Goal: Task Accomplishment & Management: Manage account settings

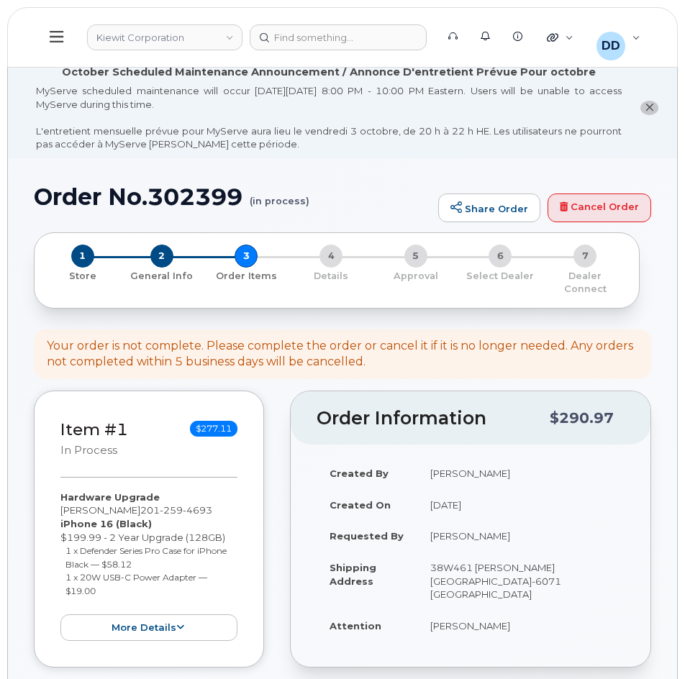
select select "other"
click at [307, 37] on div at bounding box center [338, 37] width 177 height 26
paste input "302450"
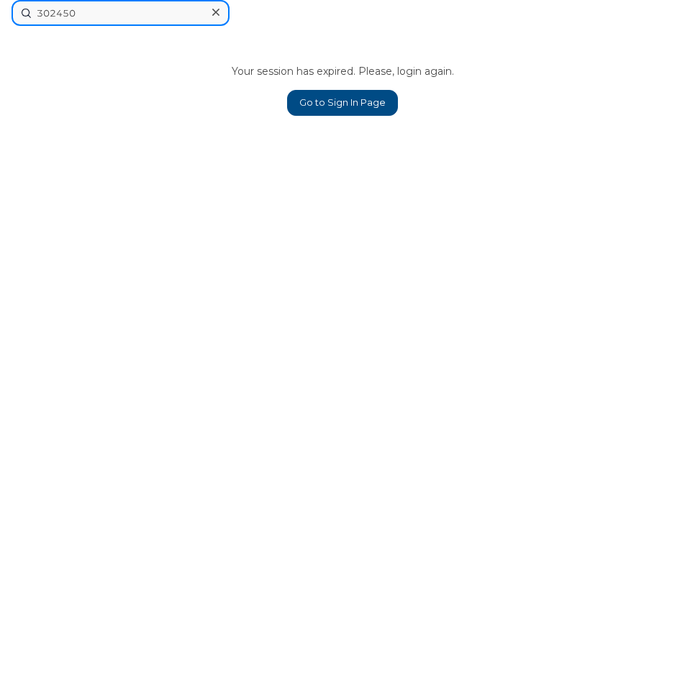
click at [109, 6] on input "302450" at bounding box center [121, 13] width 218 height 26
type input "302450"
drag, startPoint x: 86, startPoint y: 14, endPoint x: 7, endPoint y: 15, distance: 78.5
click at [9, 15] on div "302450 Your session has expired. Please, login again. Go to Sign In Page" at bounding box center [342, 339] width 685 height 679
click at [348, 101] on link "Go to Sign In Page" at bounding box center [342, 103] width 111 height 26
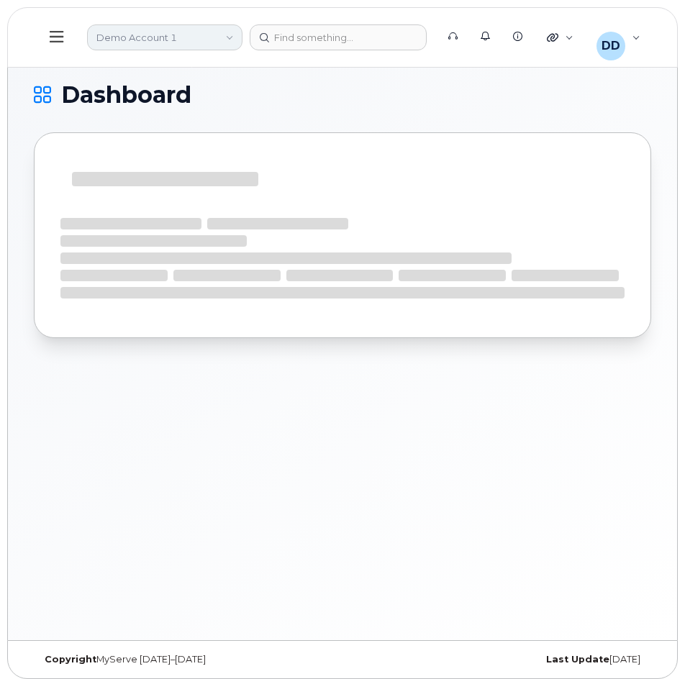
click at [222, 38] on link "Demo Account 1" at bounding box center [164, 37] width 155 height 26
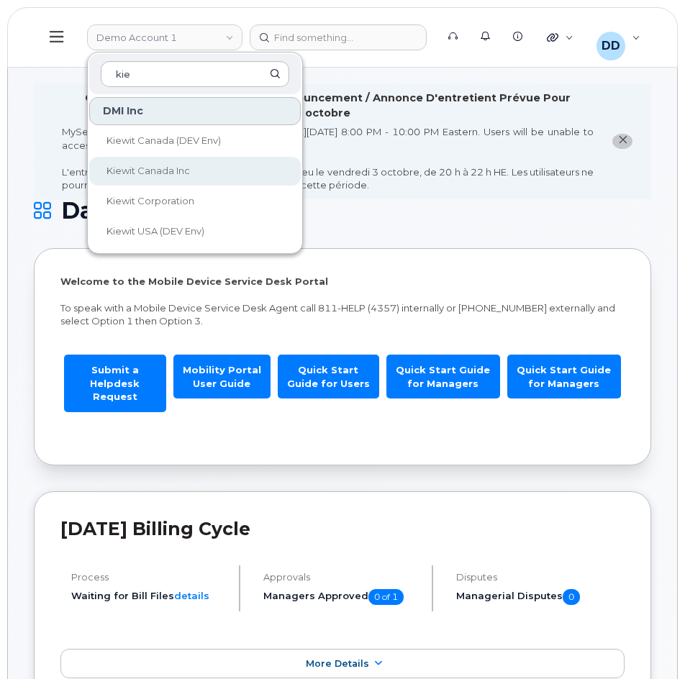
type input "kie"
click at [151, 169] on span "Kiewit Canada Inc" at bounding box center [148, 171] width 83 height 12
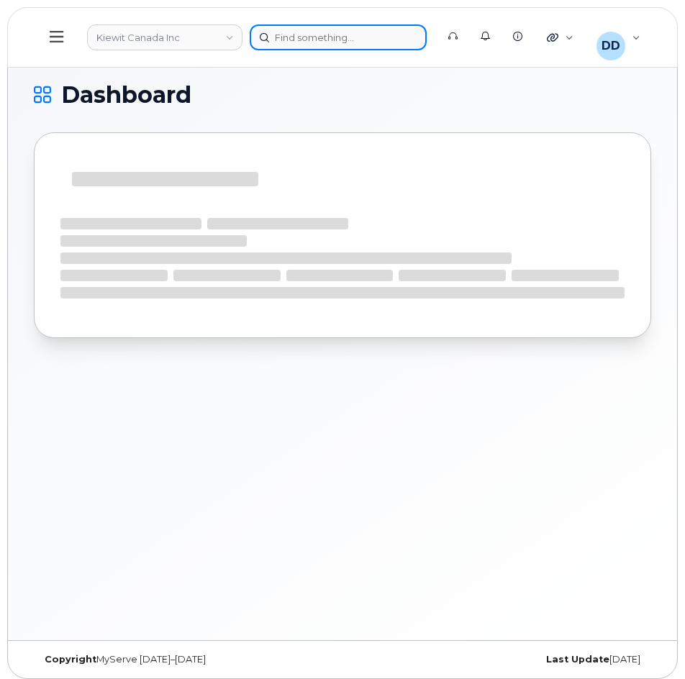
click at [299, 37] on div at bounding box center [338, 37] width 177 height 26
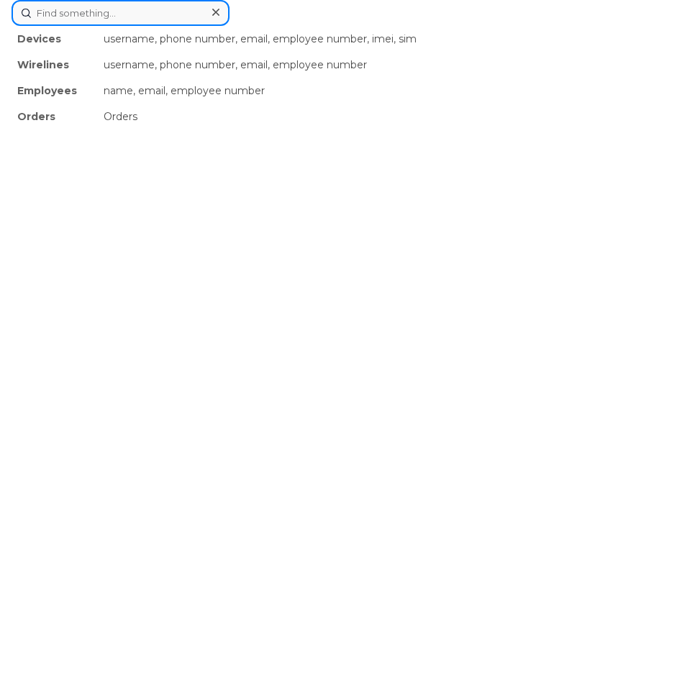
paste input "302450"
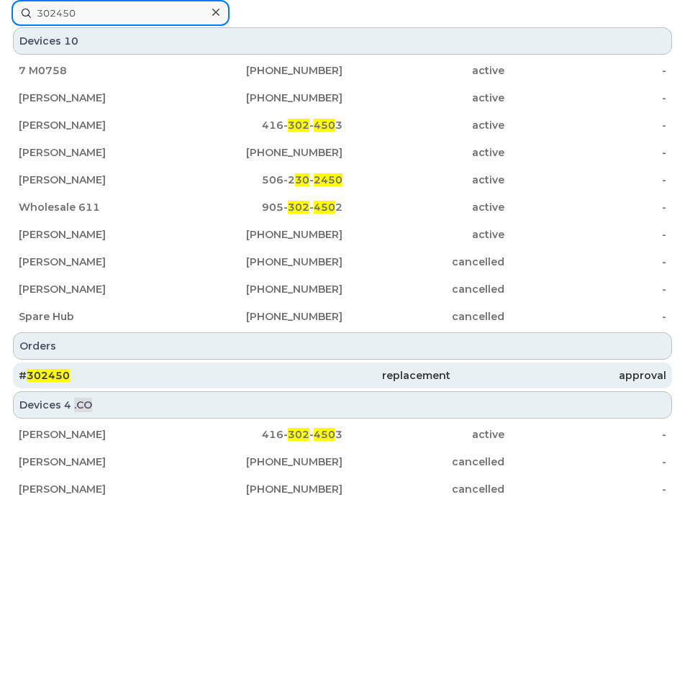
type input "302450"
click at [59, 376] on span "302450" at bounding box center [48, 375] width 43 height 13
click at [105, 378] on div "# 302450" at bounding box center [127, 375] width 216 height 14
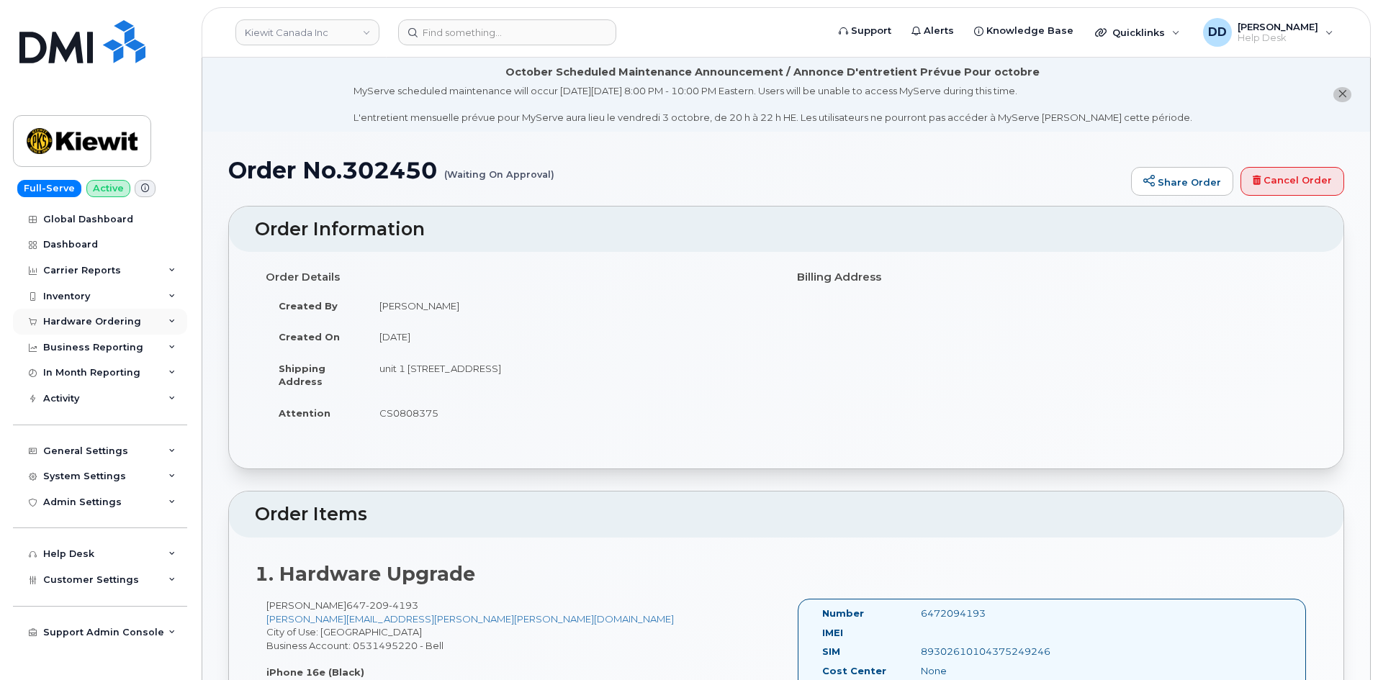
click at [86, 321] on div "Hardware Ordering" at bounding box center [92, 322] width 98 height 12
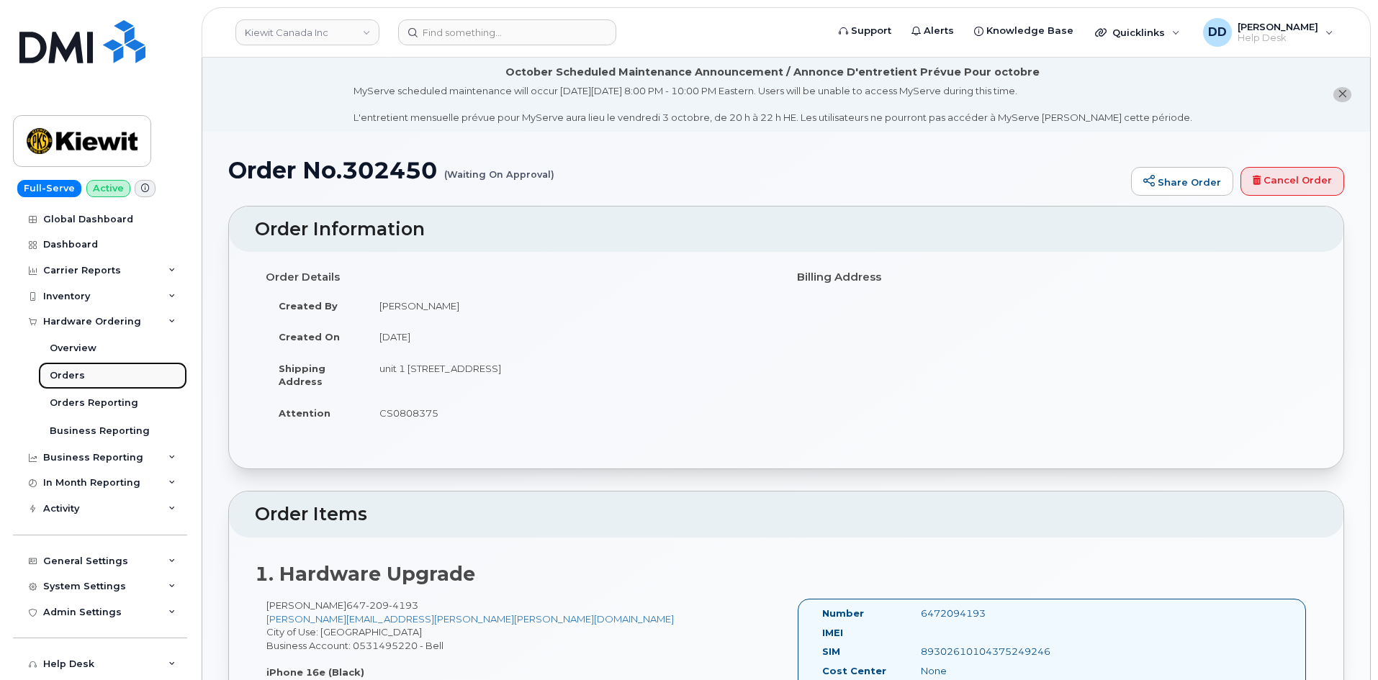
click at [78, 375] on div "Orders" at bounding box center [67, 375] width 35 height 13
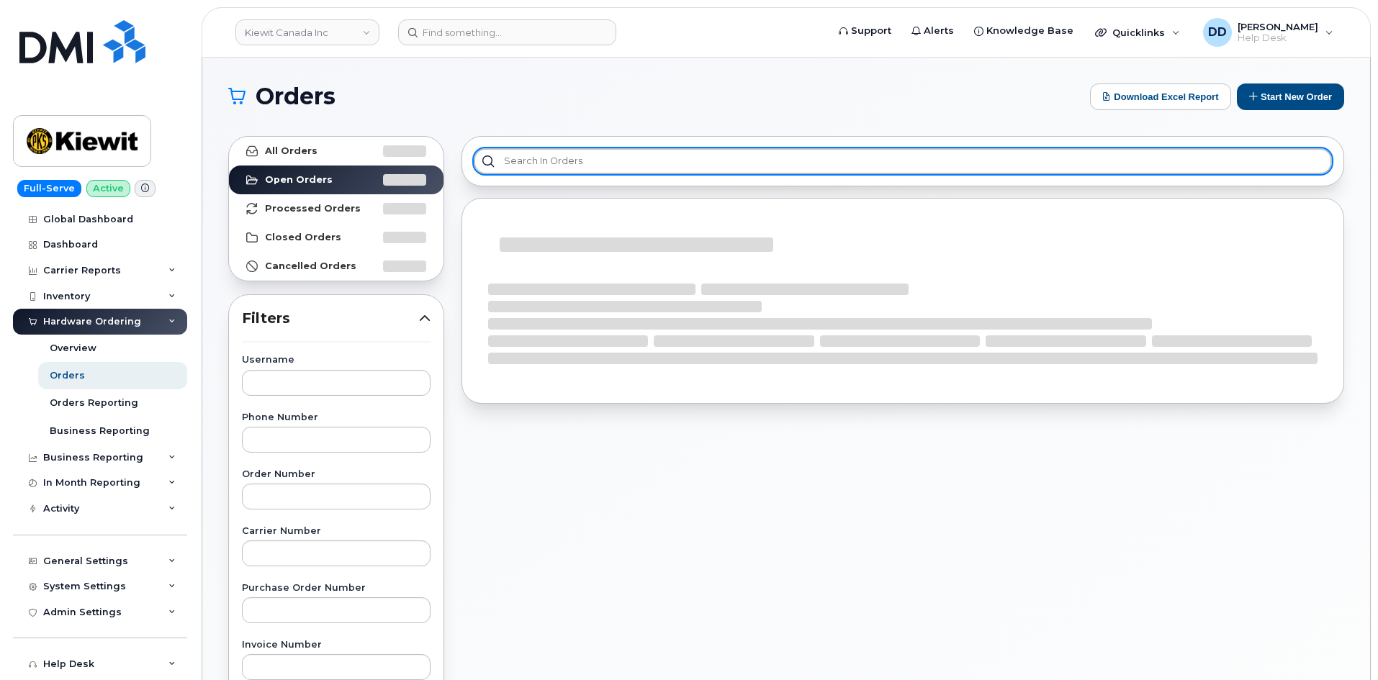
click at [546, 153] on input "text" at bounding box center [903, 161] width 858 height 26
paste input "302450"
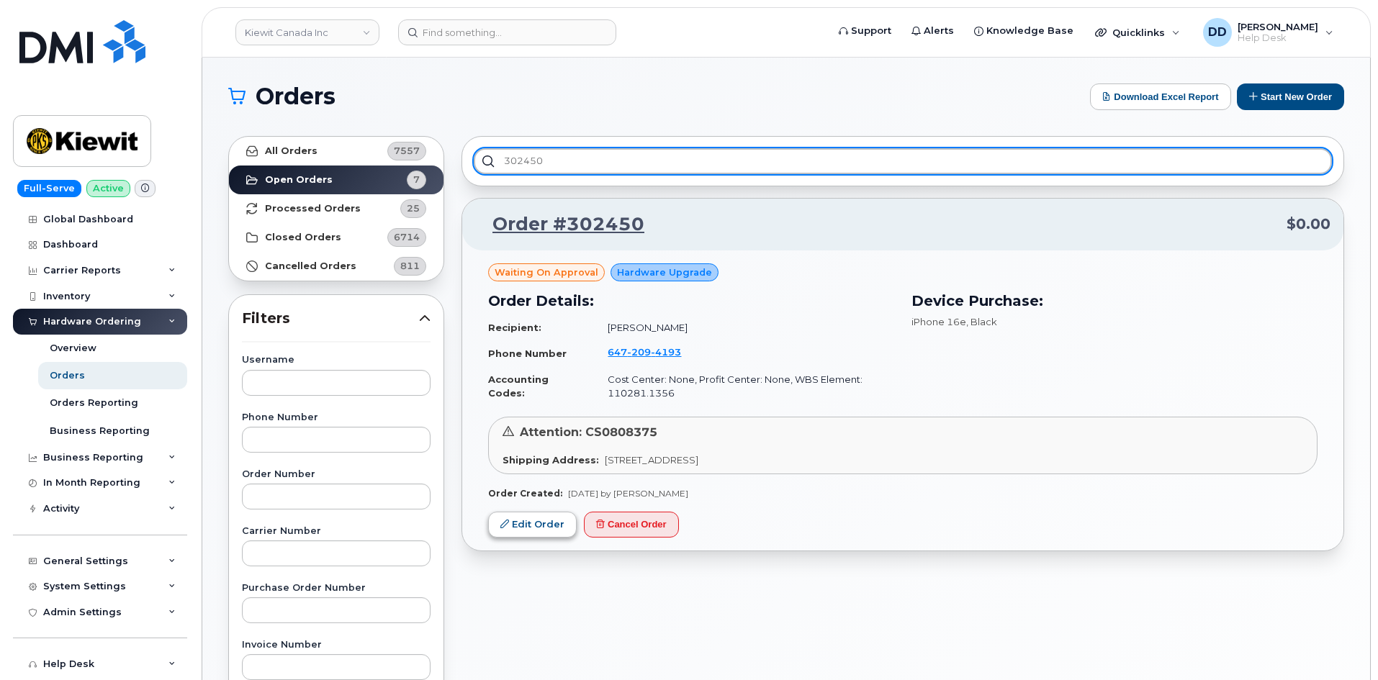
type input "302450"
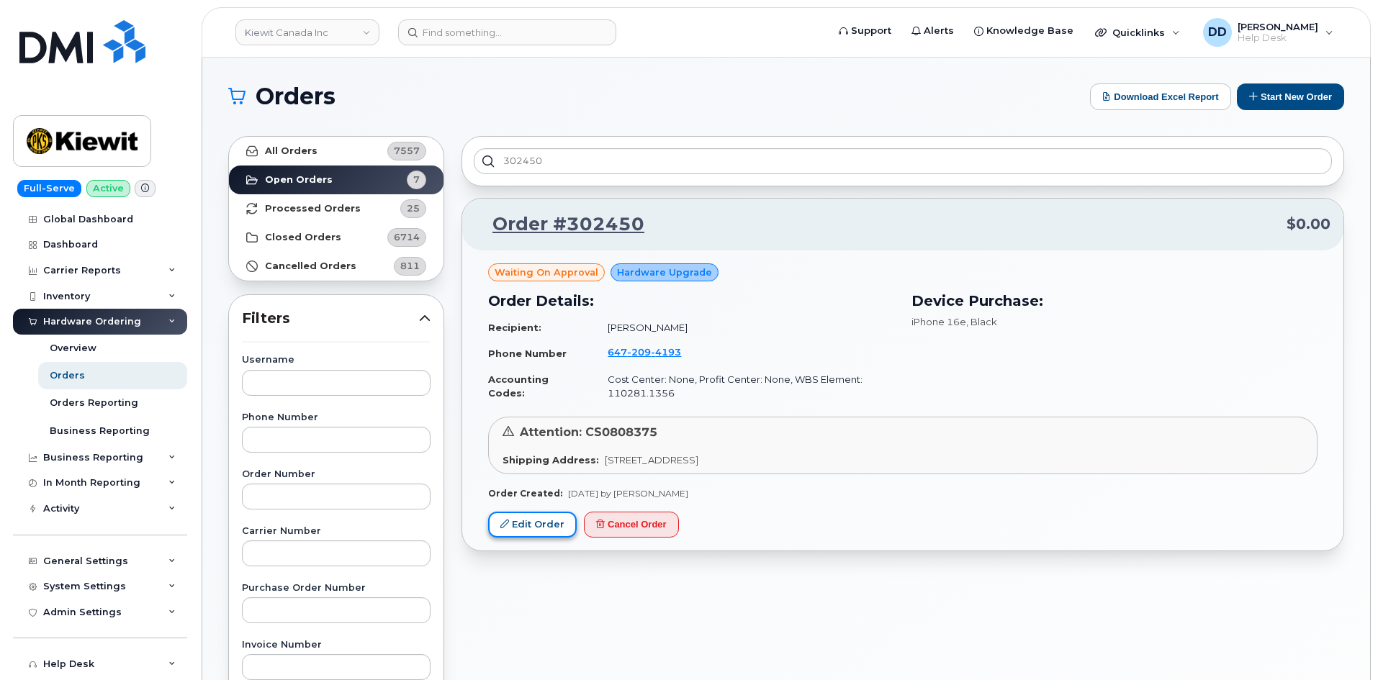
click at [540, 523] on link "Edit Order" at bounding box center [532, 525] width 89 height 27
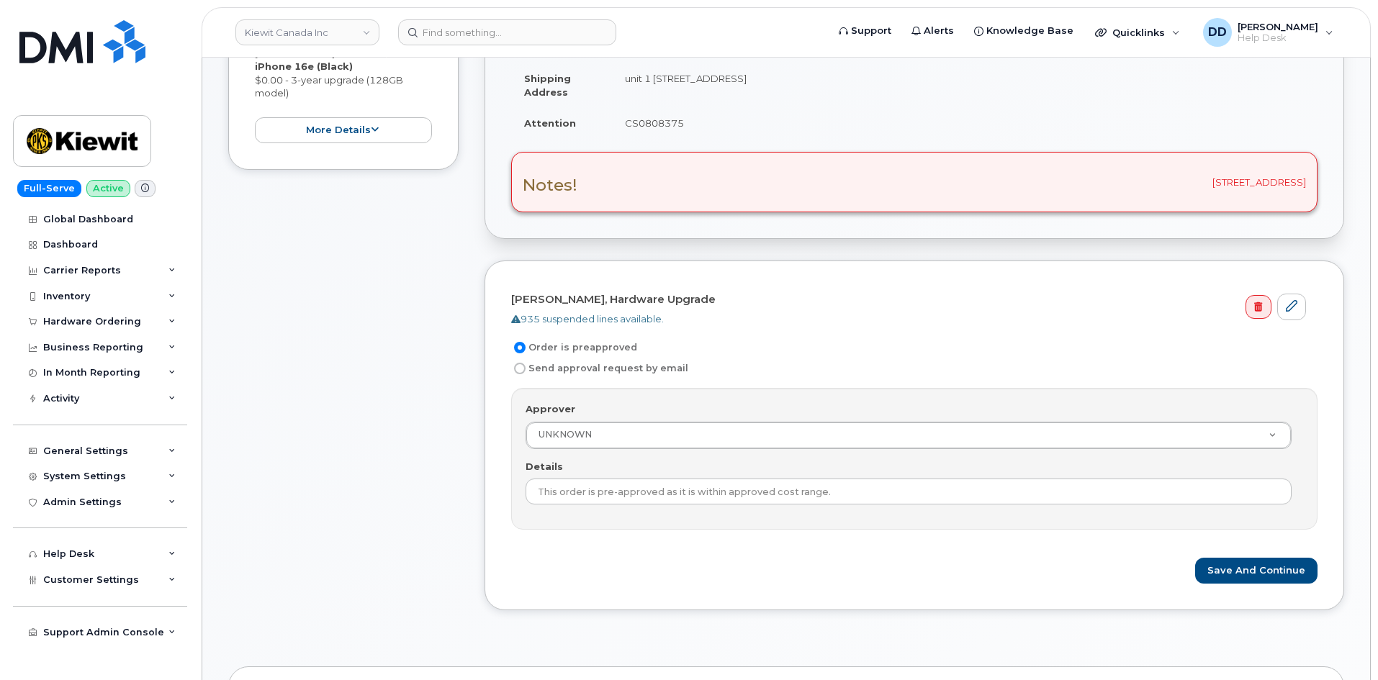
scroll to position [366, 0]
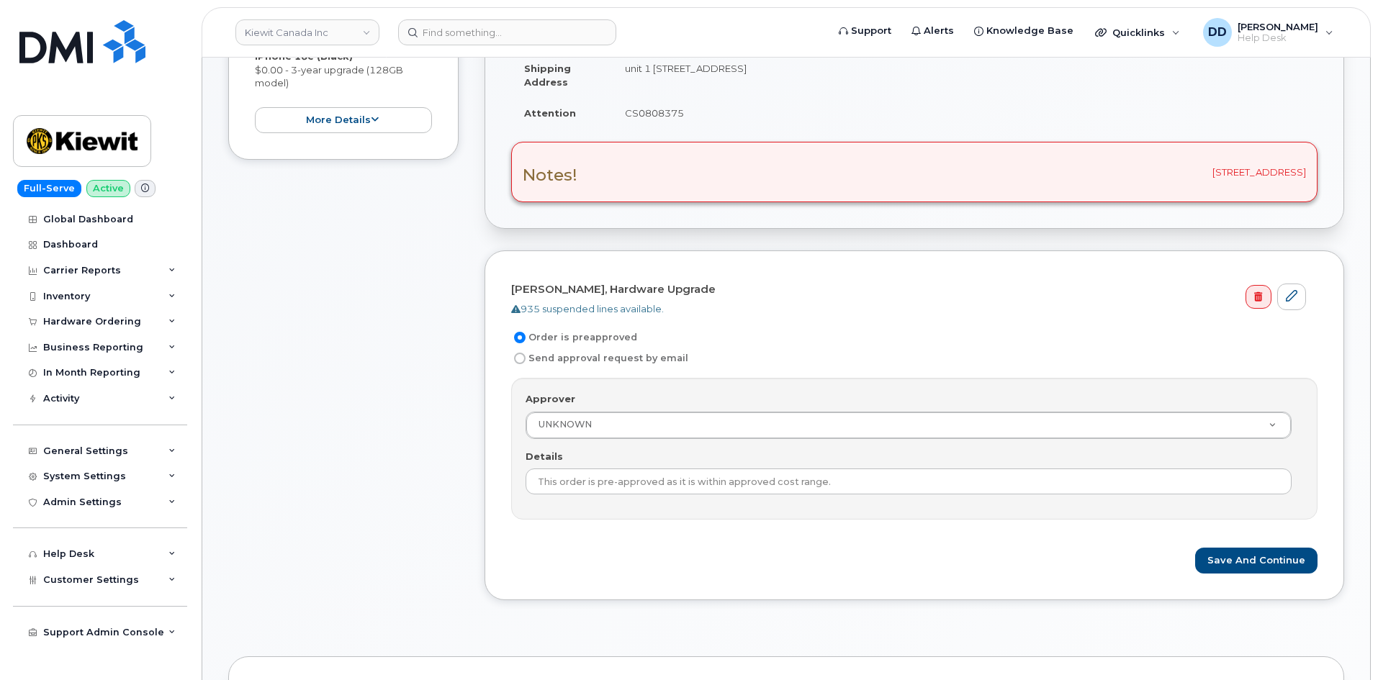
click at [521, 361] on input "Send approval request by email" at bounding box center [520, 359] width 12 height 12
radio input "true"
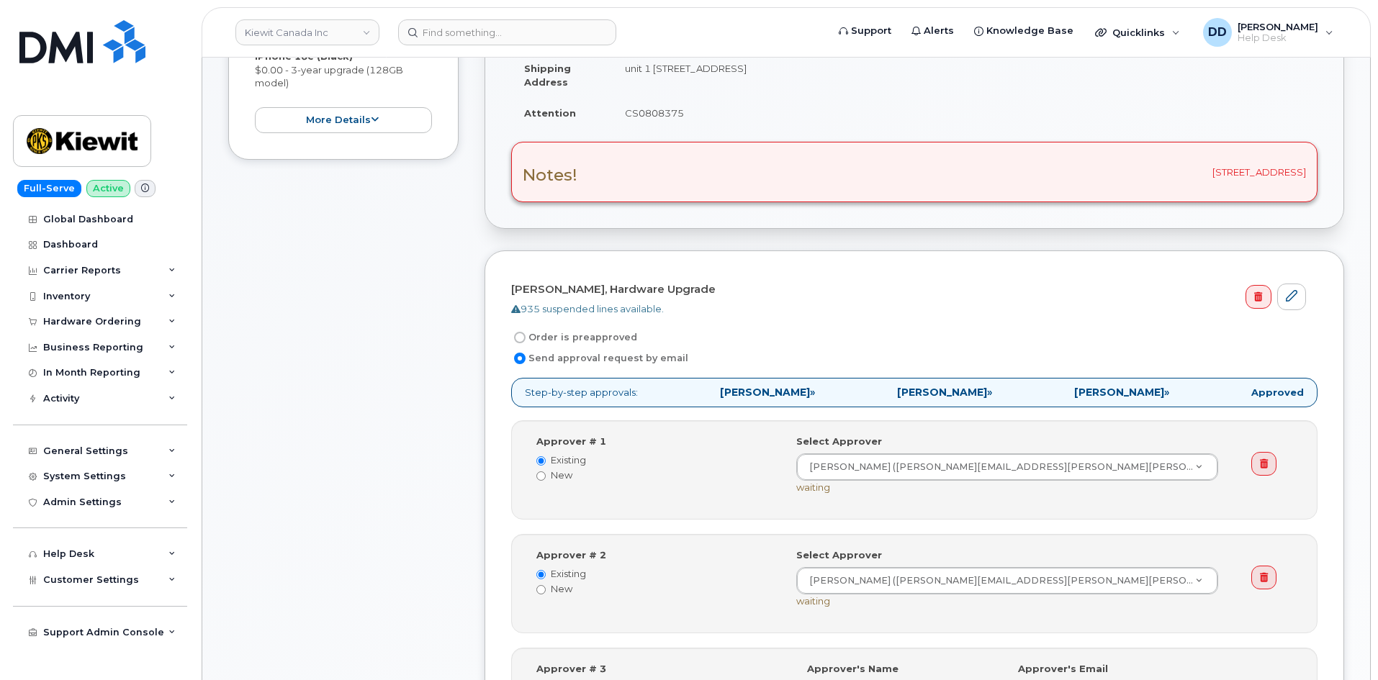
click at [518, 337] on input "Order is preapproved" at bounding box center [520, 338] width 12 height 12
radio input "true"
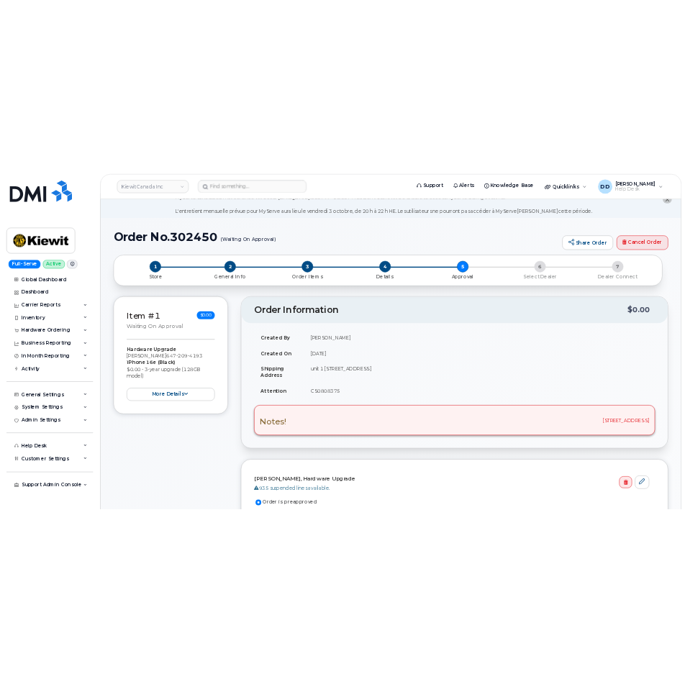
scroll to position [0, 0]
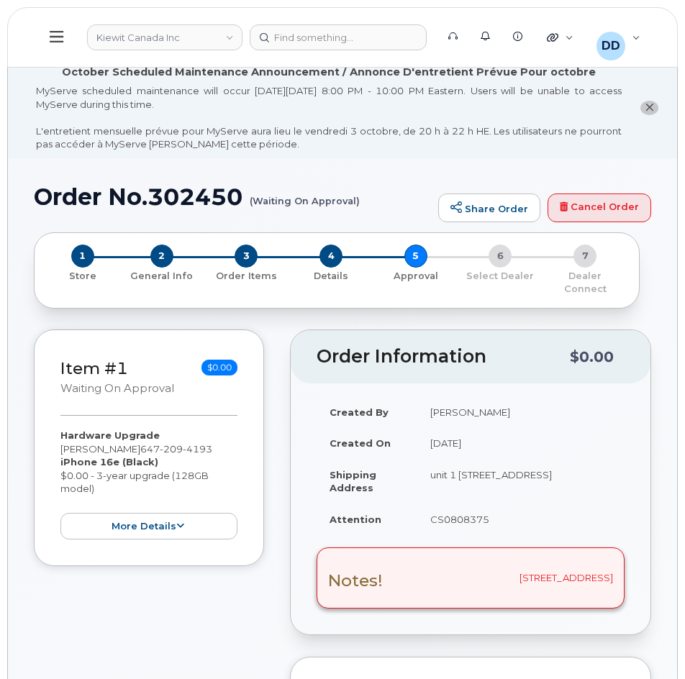
click at [60, 36] on icon at bounding box center [57, 37] width 14 height 16
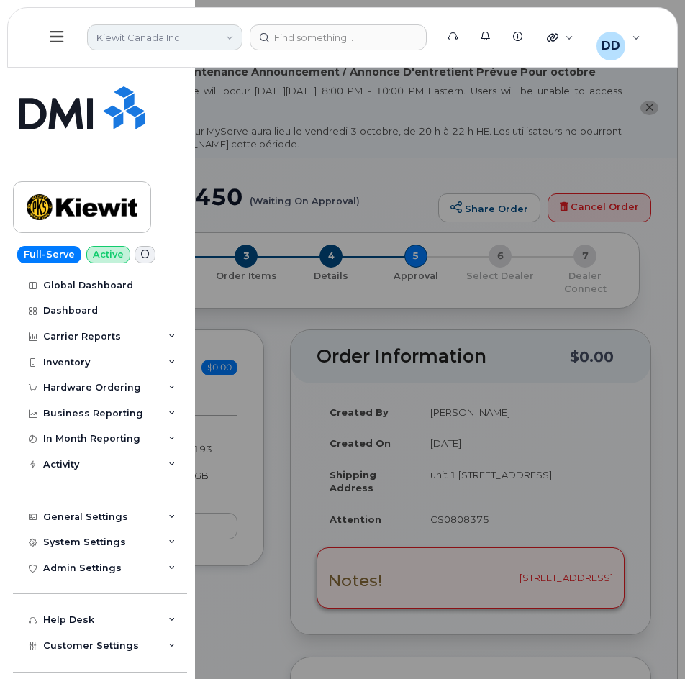
click at [202, 42] on link "Kiewit Canada Inc" at bounding box center [164, 37] width 155 height 26
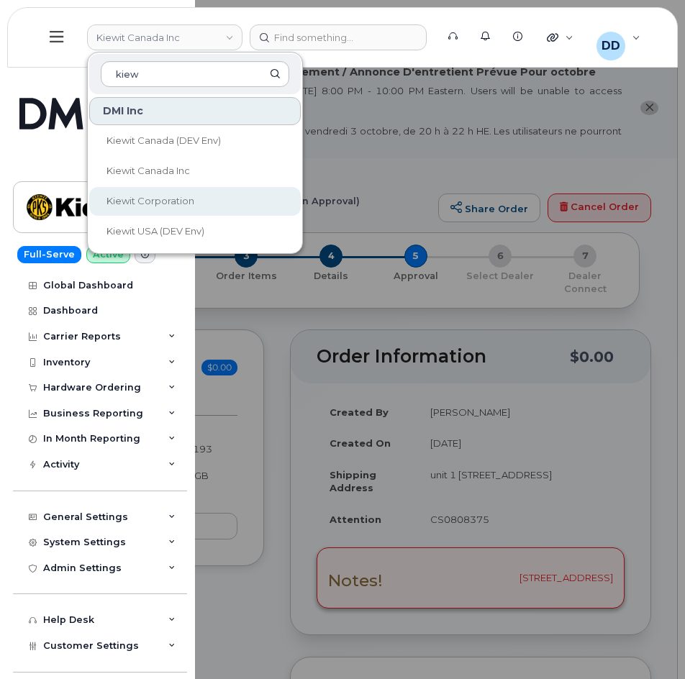
type input "kiew"
click at [162, 192] on link "Kiewit Corporation" at bounding box center [195, 201] width 212 height 29
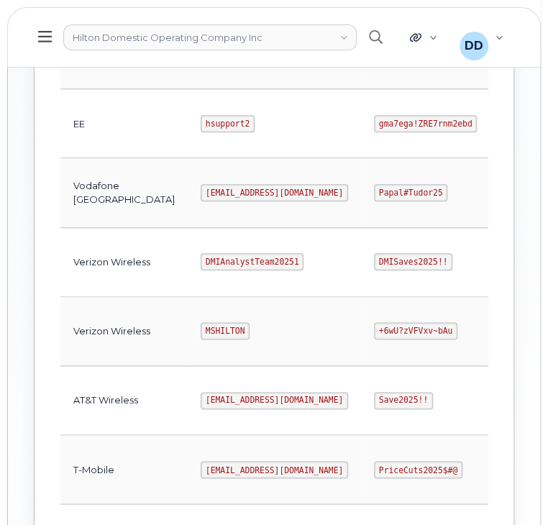
scroll to position [728, 0]
drag, startPoint x: 186, startPoint y: 328, endPoint x: 142, endPoint y: 330, distance: 44.0
click at [188, 330] on td "MSHILTON" at bounding box center [274, 332] width 173 height 69
copy code "MSHILTON"
drag, startPoint x: 389, startPoint y: 329, endPoint x: 303, endPoint y: 331, distance: 86.4
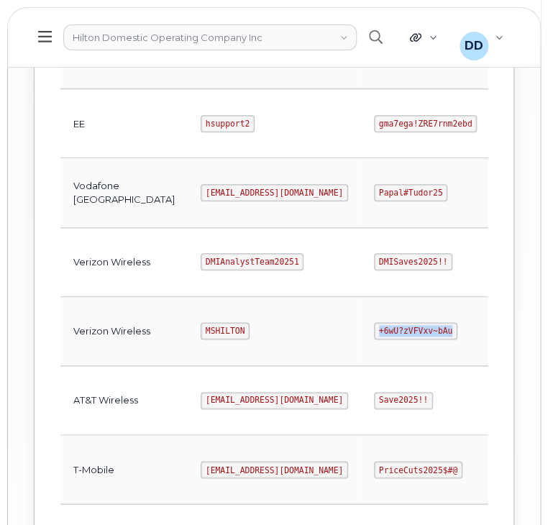
click at [361, 331] on td "+6wU?zVFVxv~bAu" at bounding box center [430, 332] width 139 height 69
copy code "+6wU?zVFVxv~bAu"
